Goal: Use online tool/utility: Utilize a website feature to perform a specific function

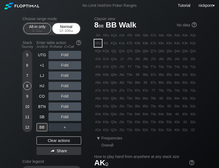
click at [61, 26] on div "Normal 12 – 100 bb" at bounding box center [66, 28] width 25 height 10
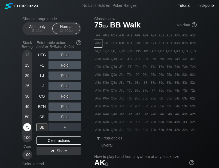
click at [27, 127] on div "75" at bounding box center [27, 127] width 8 height 8
click at [28, 118] on div "50" at bounding box center [27, 117] width 8 height 8
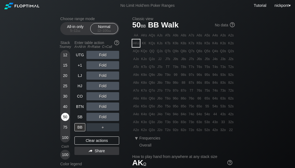
click at [65, 117] on div "50" at bounding box center [65, 117] width 8 height 8
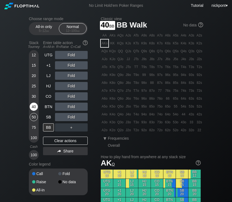
click at [35, 107] on div "40" at bounding box center [34, 107] width 8 height 8
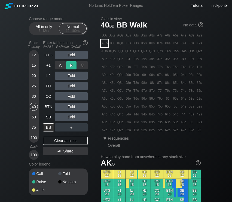
click at [71, 66] on div "R ✕" at bounding box center [71, 65] width 11 height 8
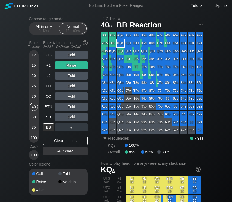
click at [122, 44] on div "KQs" at bounding box center [121, 44] width 8 height 8
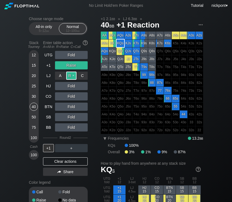
click at [71, 76] on div "R ✕" at bounding box center [71, 76] width 11 height 8
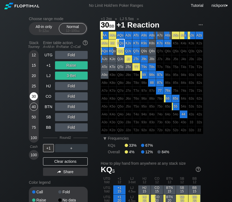
click at [34, 96] on div "30" at bounding box center [34, 96] width 8 height 8
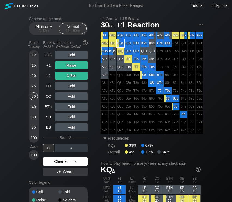
click at [78, 161] on div "Clear actions" at bounding box center [65, 162] width 45 height 8
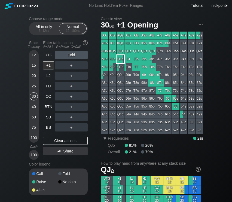
click at [122, 59] on div "QJo" at bounding box center [121, 59] width 8 height 8
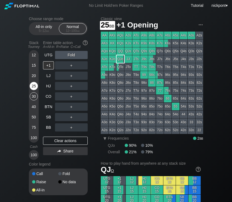
click at [32, 86] on div "25" at bounding box center [34, 86] width 8 height 8
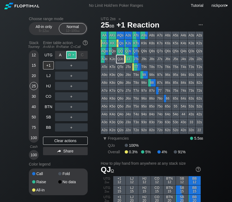
click at [73, 56] on div "R ✕" at bounding box center [71, 55] width 11 height 8
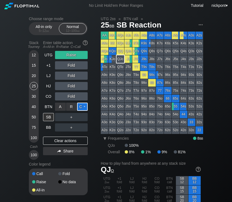
click at [82, 107] on div "C ✕" at bounding box center [82, 107] width 11 height 8
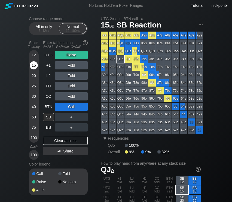
click at [35, 67] on div "15" at bounding box center [34, 65] width 8 height 8
click at [60, 139] on div "Clear actions" at bounding box center [65, 141] width 45 height 8
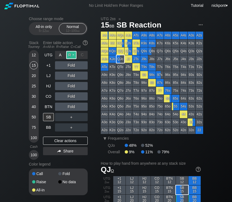
click at [74, 57] on div "R ✕" at bounding box center [71, 55] width 11 height 8
click at [73, 86] on div "R ✕" at bounding box center [71, 86] width 11 height 8
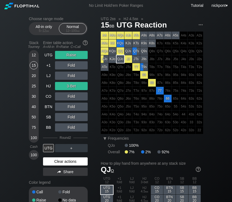
click at [75, 162] on div "Clear actions" at bounding box center [65, 162] width 45 height 8
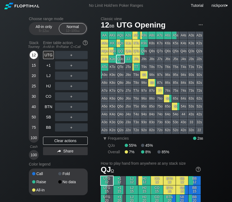
click at [35, 57] on div "12" at bounding box center [34, 55] width 8 height 8
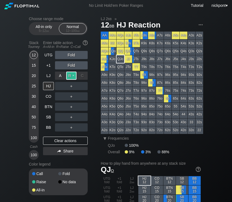
click at [73, 77] on div "R ✕" at bounding box center [71, 76] width 11 height 8
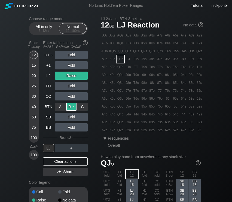
click at [72, 107] on div "R ✕" at bounding box center [71, 107] width 11 height 8
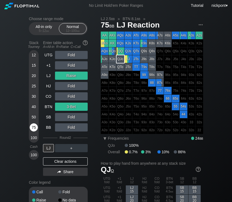
click at [34, 126] on div "75" at bounding box center [34, 127] width 8 height 8
click at [74, 165] on div "Clear actions" at bounding box center [65, 162] width 45 height 8
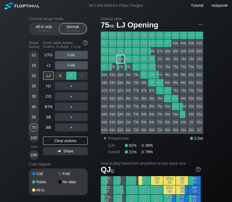
click at [70, 78] on div "R ✕" at bounding box center [71, 76] width 11 height 8
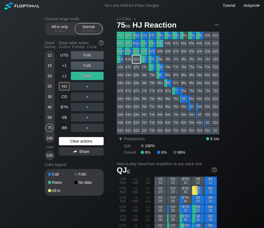
click at [89, 142] on div "Clear actions" at bounding box center [81, 141] width 45 height 8
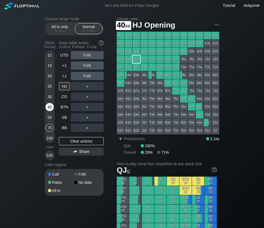
click at [50, 108] on div "40" at bounding box center [50, 107] width 8 height 8
click at [90, 77] on div "R ✕" at bounding box center [87, 76] width 11 height 8
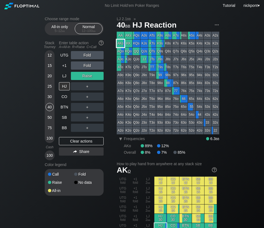
click at [121, 42] on div "AKo" at bounding box center [121, 44] width 8 height 8
click at [87, 95] on div "R ✕" at bounding box center [87, 96] width 11 height 8
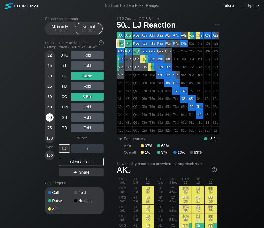
click at [49, 117] on div "50" at bounding box center [50, 117] width 8 height 8
click at [90, 165] on div "Clear actions" at bounding box center [81, 162] width 45 height 8
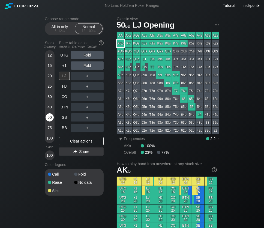
click at [50, 118] on div "50" at bounding box center [50, 117] width 8 height 8
click at [89, 55] on div "R ✕" at bounding box center [87, 55] width 11 height 8
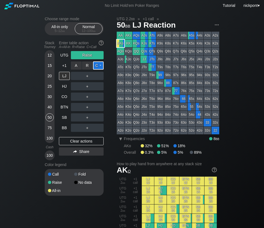
click at [99, 67] on div "C ✕" at bounding box center [98, 65] width 11 height 8
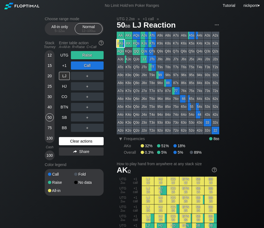
click at [95, 142] on div "Clear actions" at bounding box center [81, 141] width 45 height 8
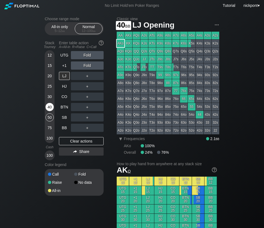
click at [49, 103] on div "40" at bounding box center [50, 107] width 8 height 8
click at [87, 56] on div "R ✕" at bounding box center [87, 55] width 11 height 8
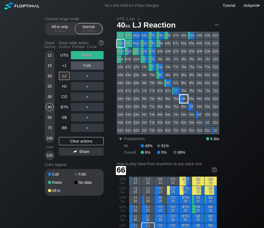
click at [181, 99] on div "66" at bounding box center [184, 99] width 8 height 8
click at [85, 77] on div "R ✕" at bounding box center [87, 76] width 11 height 8
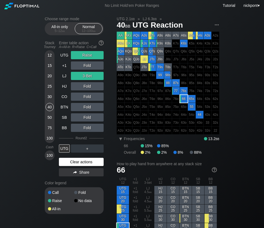
click at [90, 161] on div "Clear actions" at bounding box center [81, 162] width 45 height 8
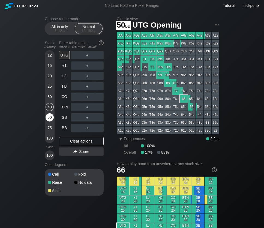
click at [51, 117] on div "50" at bounding box center [50, 117] width 8 height 8
click at [86, 57] on div "R ✕" at bounding box center [87, 55] width 11 height 8
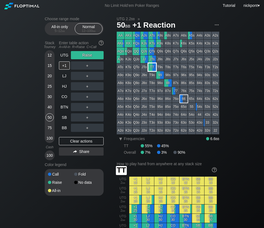
click at [152, 67] on div "TT" at bounding box center [152, 67] width 8 height 8
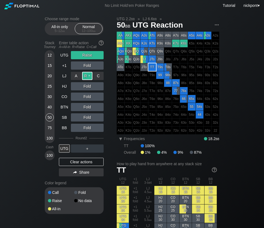
click at [85, 76] on div "R ✕" at bounding box center [87, 76] width 11 height 8
